Goal: Check status: Check status

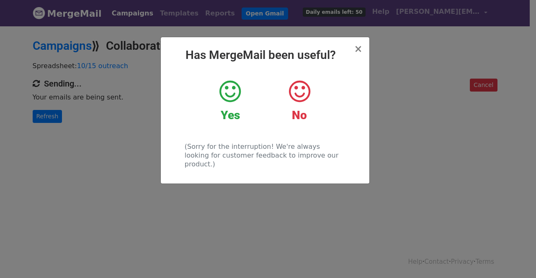
click at [241, 83] on icon at bounding box center [229, 91] width 21 height 25
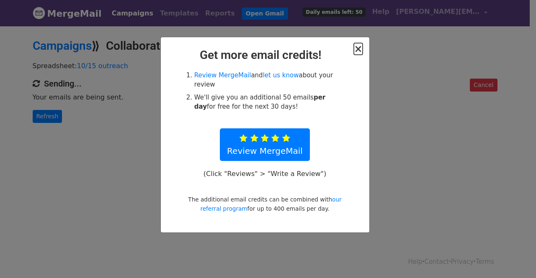
click at [358, 45] on span "×" at bounding box center [358, 49] width 8 height 12
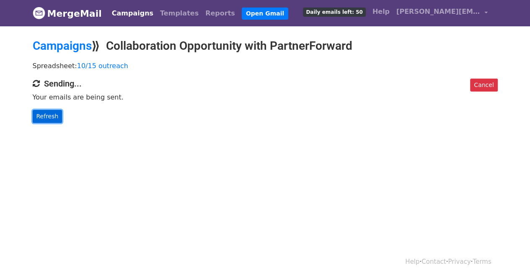
click at [60, 112] on link "Refresh" at bounding box center [48, 116] width 30 height 13
click at [52, 116] on link "Refresh" at bounding box center [48, 116] width 30 height 13
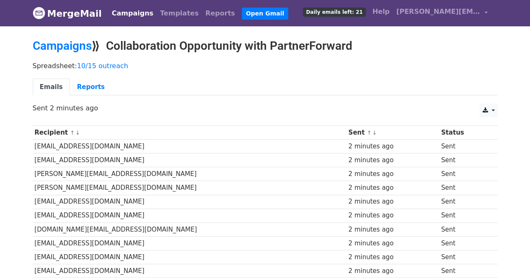
click at [348, 12] on span "Daily emails left: 21" at bounding box center [334, 12] width 62 height 9
